Goal: Navigation & Orientation: Find specific page/section

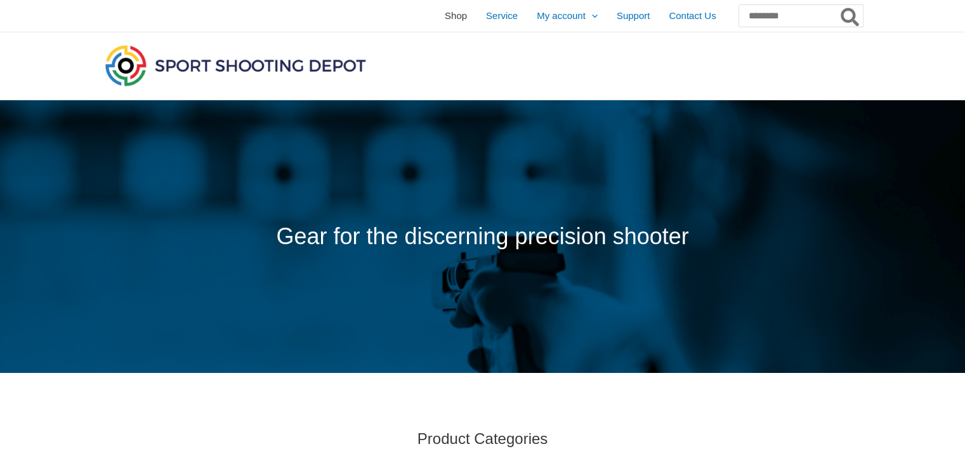
click at [445, 21] on span "Shop" at bounding box center [456, 16] width 22 height 32
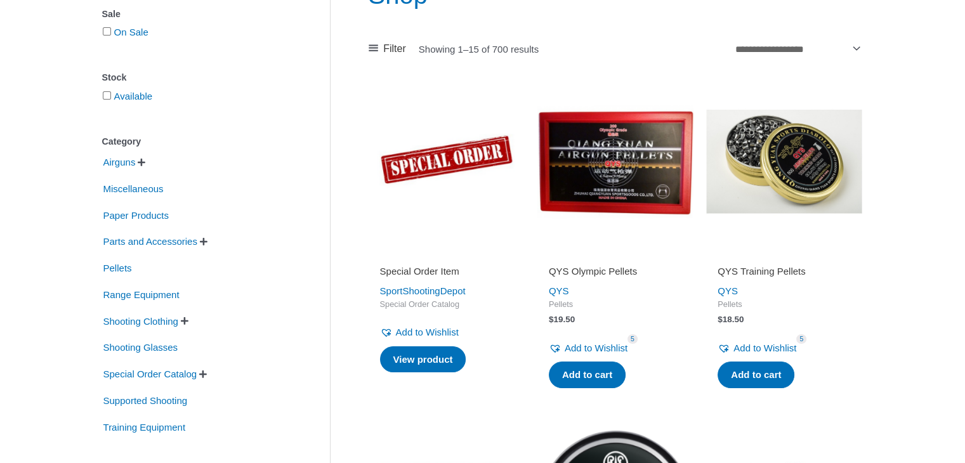
scroll to position [190, 0]
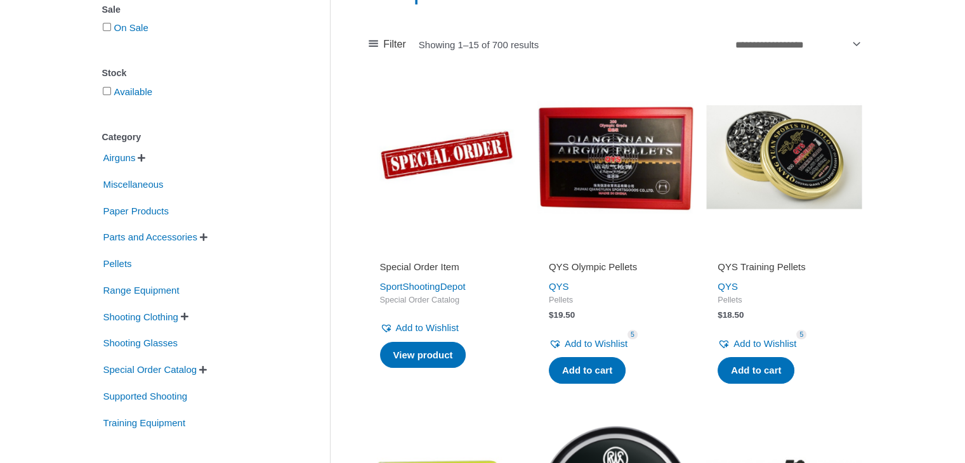
click at [145, 159] on span "" at bounding box center [142, 158] width 8 height 9
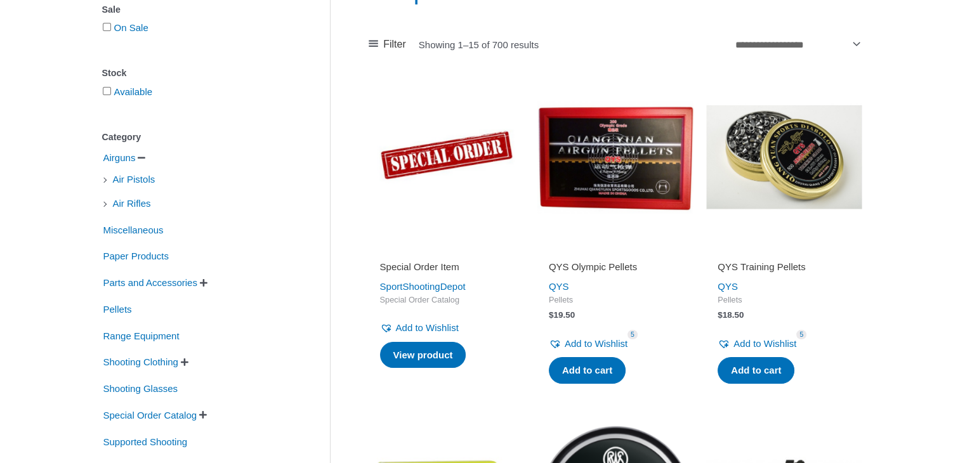
click at [145, 159] on span "" at bounding box center [142, 158] width 8 height 9
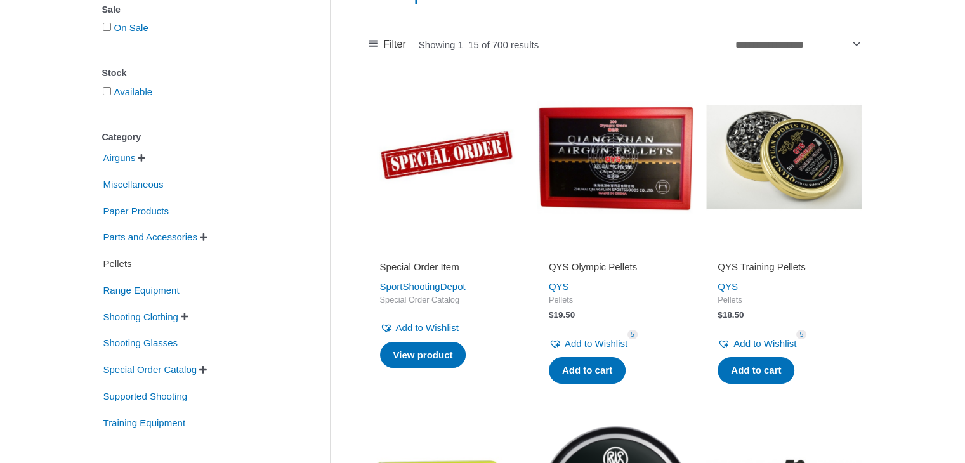
click at [117, 264] on span "Pellets" at bounding box center [117, 264] width 31 height 22
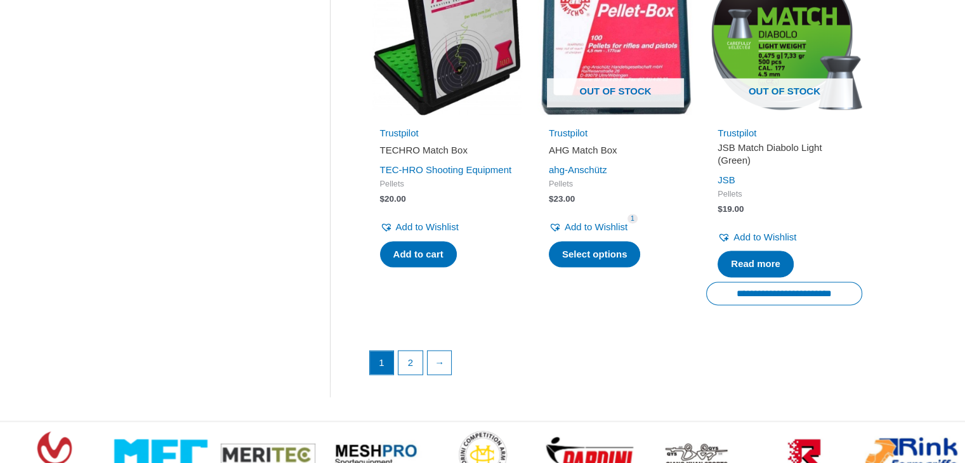
scroll to position [1777, 0]
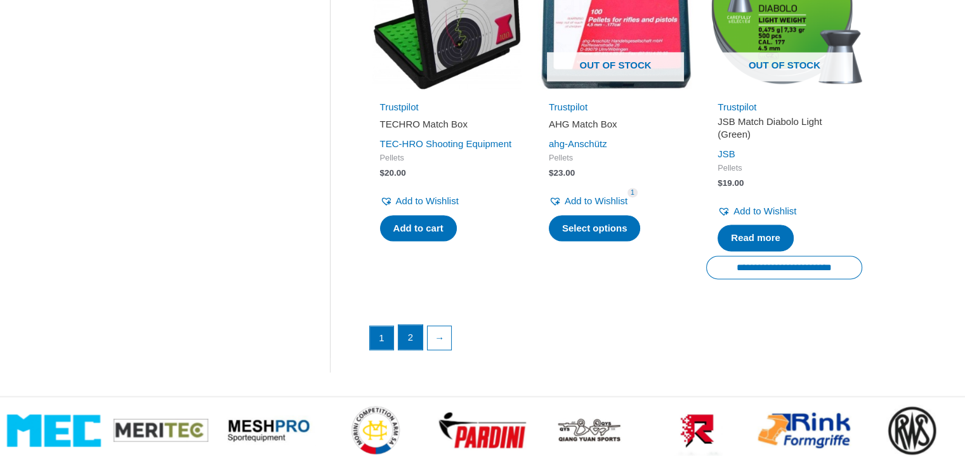
click at [418, 340] on link "2" at bounding box center [411, 337] width 24 height 25
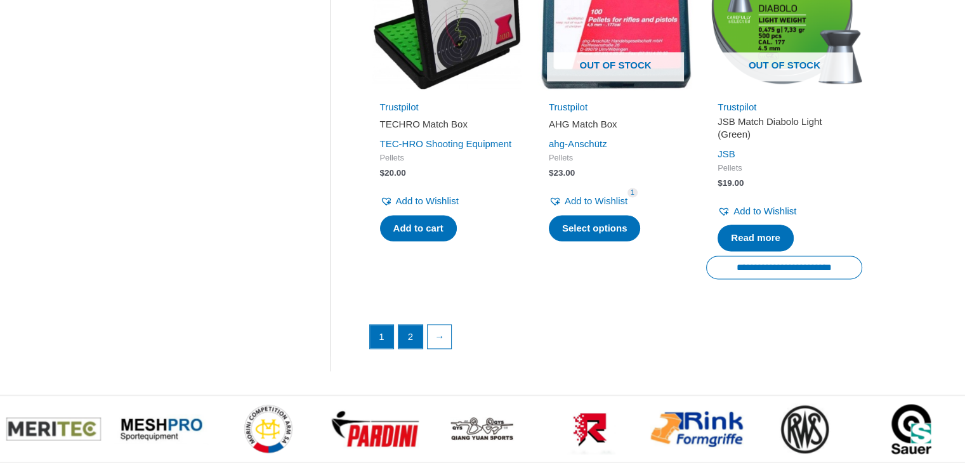
scroll to position [190, 0]
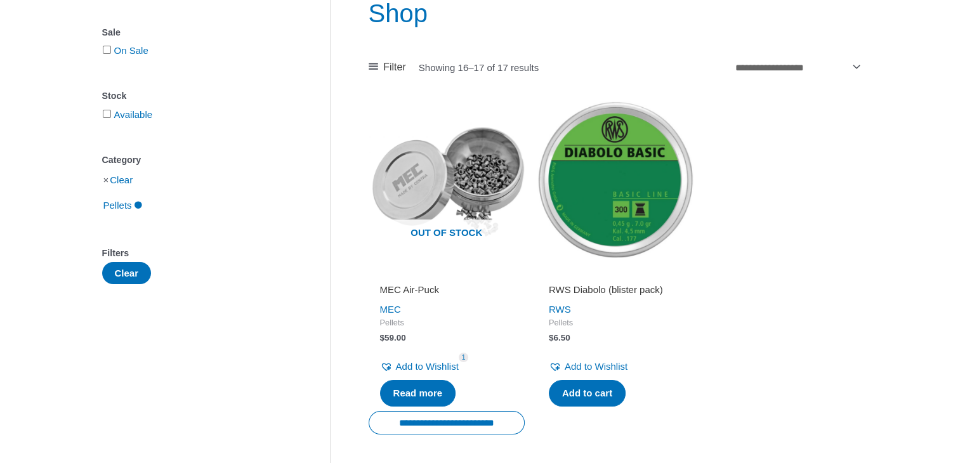
scroll to position [190, 0]
